Goal: Submit feedback/report problem

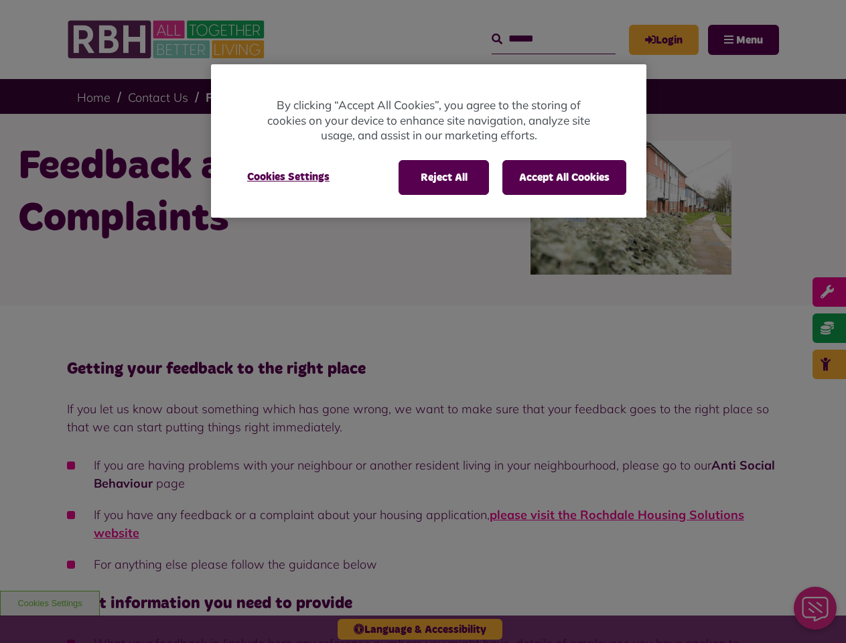
click at [423, 321] on div at bounding box center [423, 321] width 846 height 643
click at [443, 177] on button "Reject All" at bounding box center [443, 177] width 90 height 35
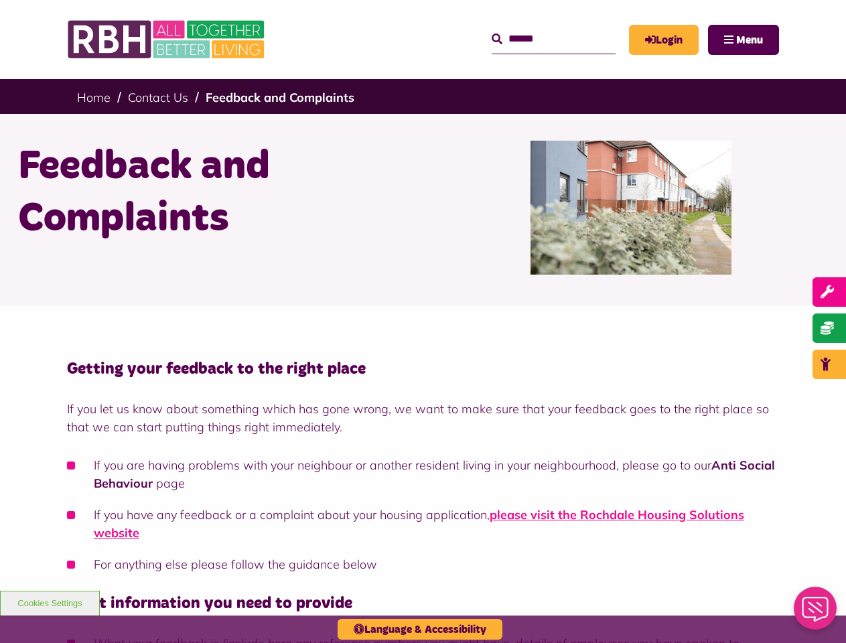
click at [564, 177] on button "Accept All Cookies" at bounding box center [564, 177] width 124 height 35
click at [288, 177] on h1 "Feedback and Complaints" at bounding box center [215, 193] width 395 height 104
